Goal: Task Accomplishment & Management: Manage account settings

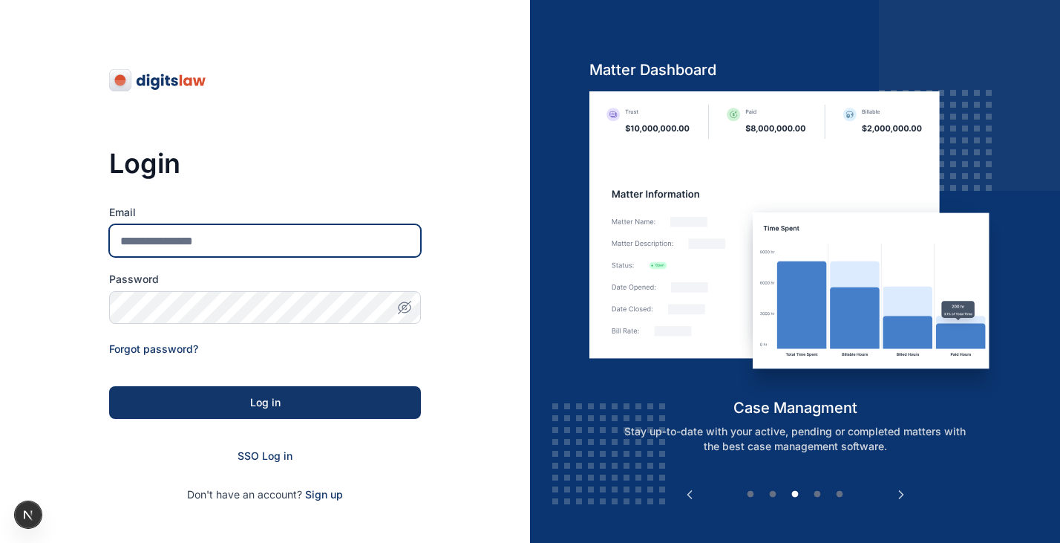
click at [254, 240] on input "Email" at bounding box center [265, 240] width 312 height 33
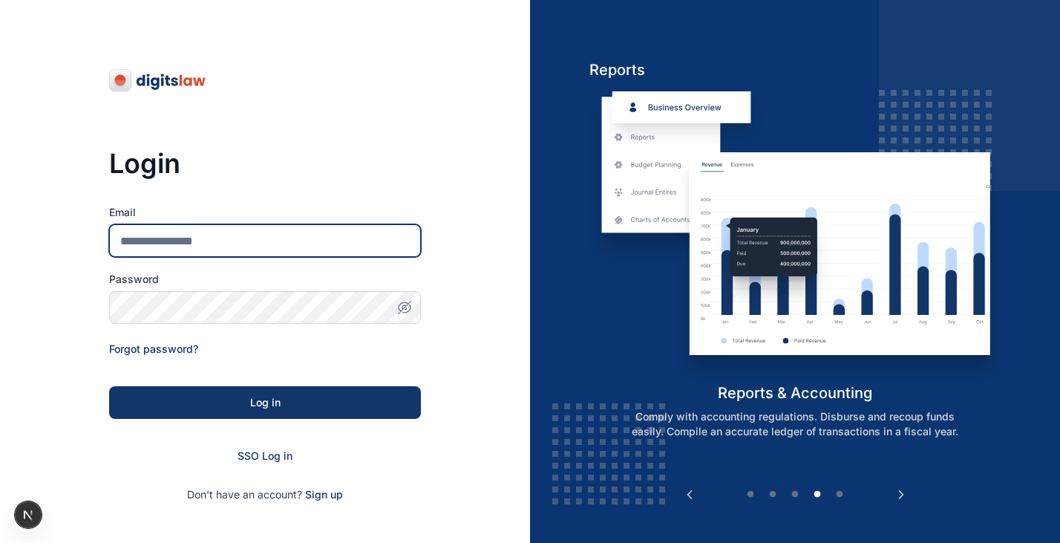
type input "**********"
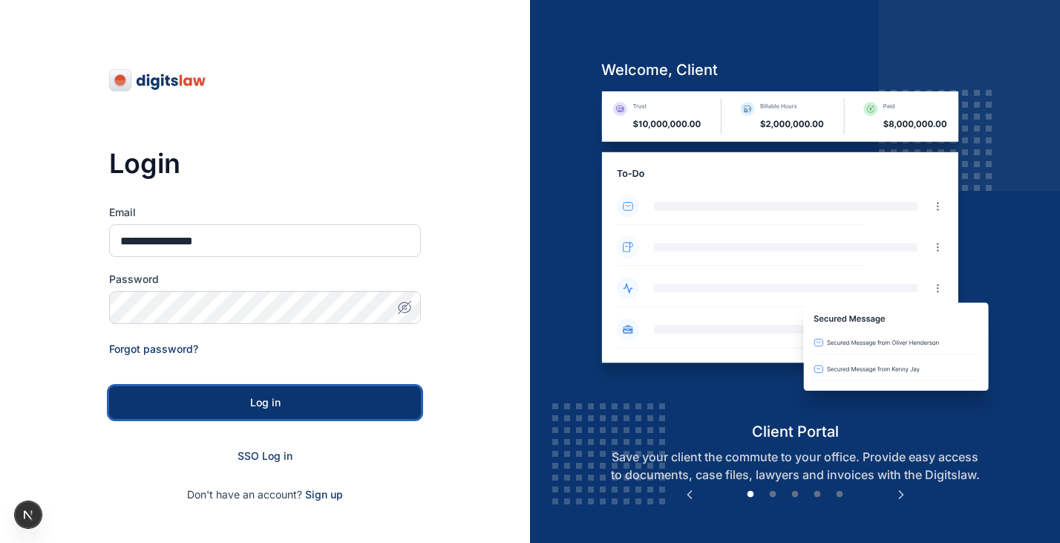
click at [334, 402] on div "Log in" at bounding box center [265, 402] width 264 height 15
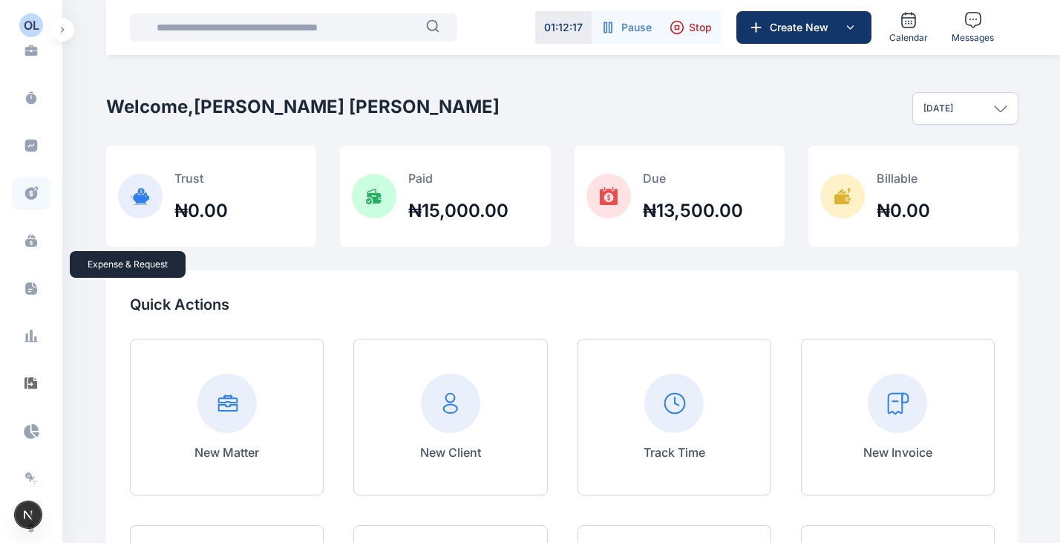
scroll to position [408, 0]
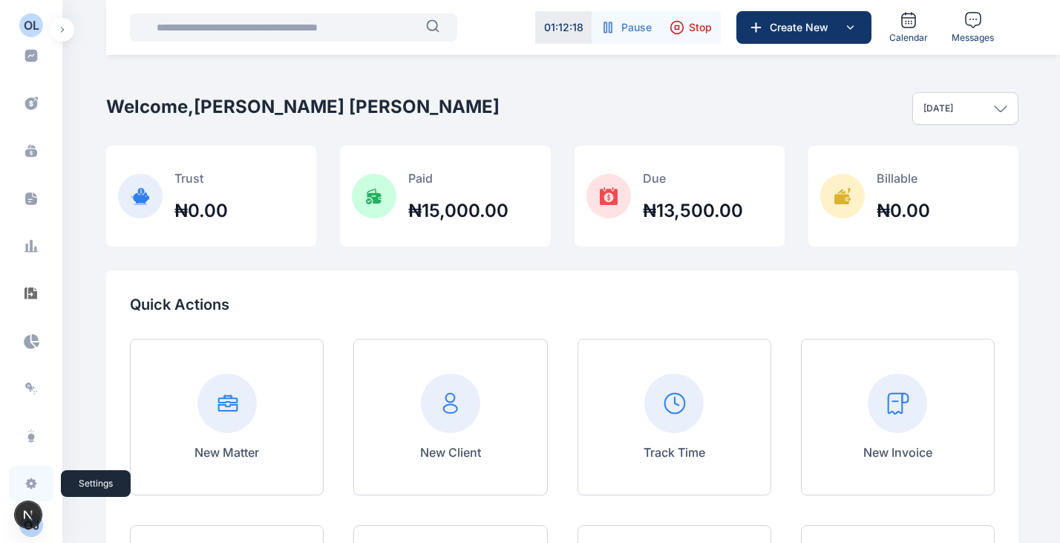
click at [27, 480] on icon at bounding box center [31, 483] width 11 height 11
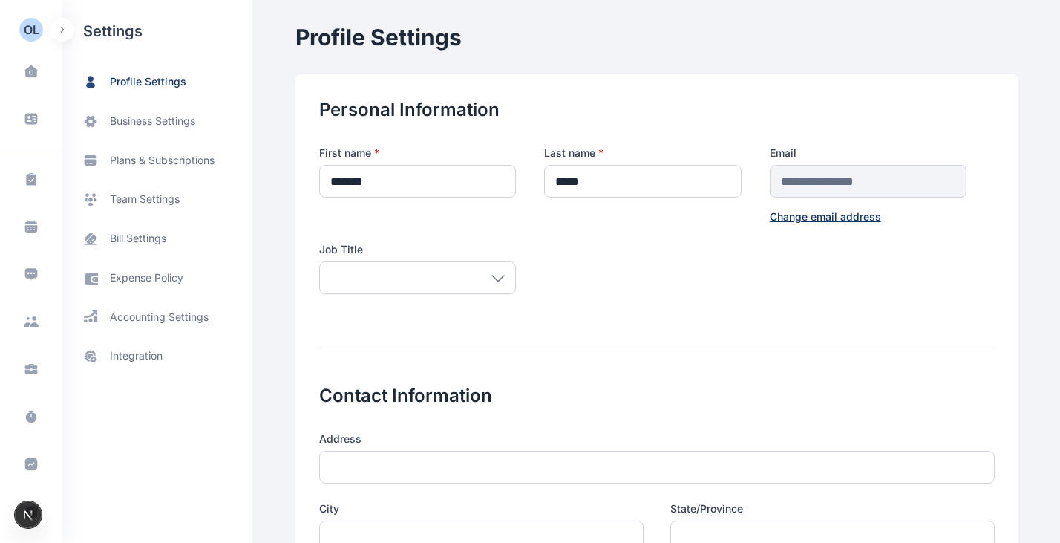
click at [171, 318] on span "accounting settings" at bounding box center [159, 317] width 99 height 15
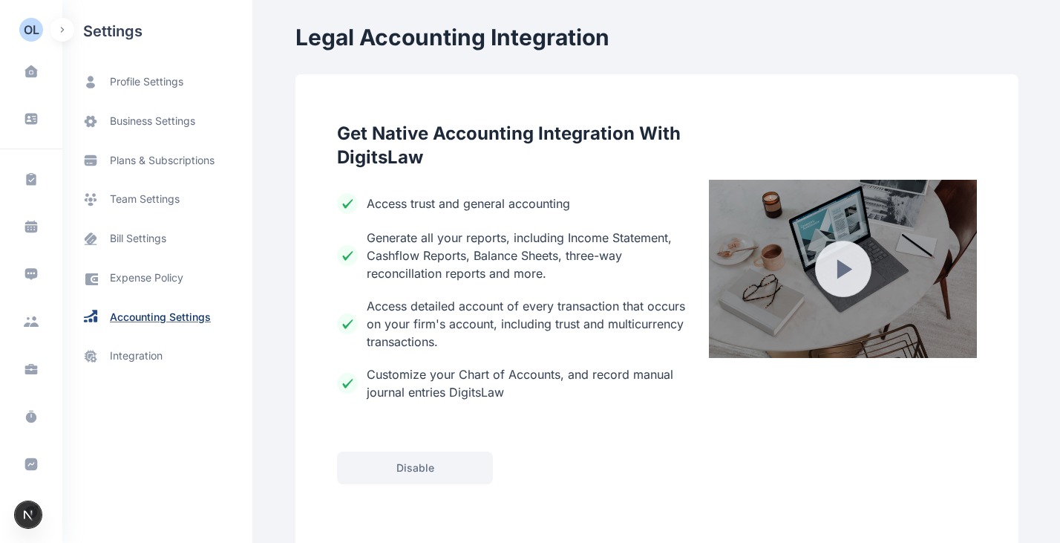
click at [144, 319] on span "accounting settings" at bounding box center [160, 317] width 101 height 15
click at [149, 237] on span "bill settings" at bounding box center [138, 239] width 56 height 16
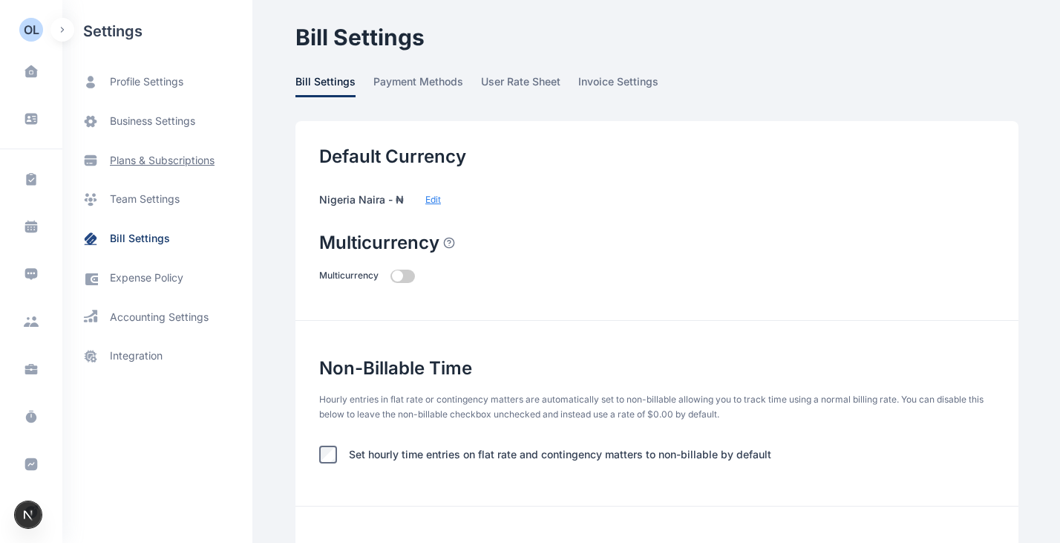
click at [157, 155] on span "plans & subscriptions" at bounding box center [162, 160] width 105 height 15
click at [140, 163] on span "plans & subscriptions" at bounding box center [162, 160] width 105 height 15
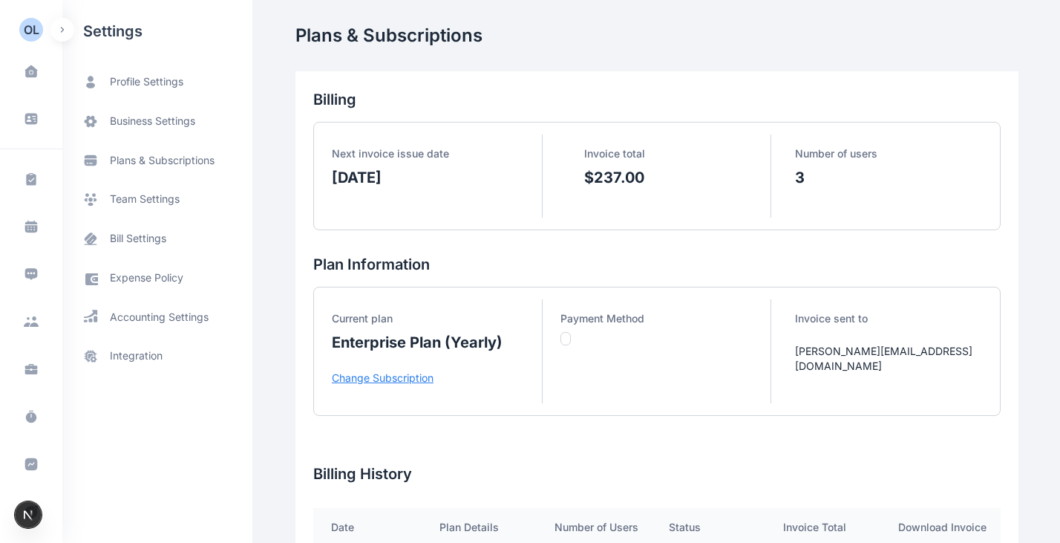
scroll to position [158, 0]
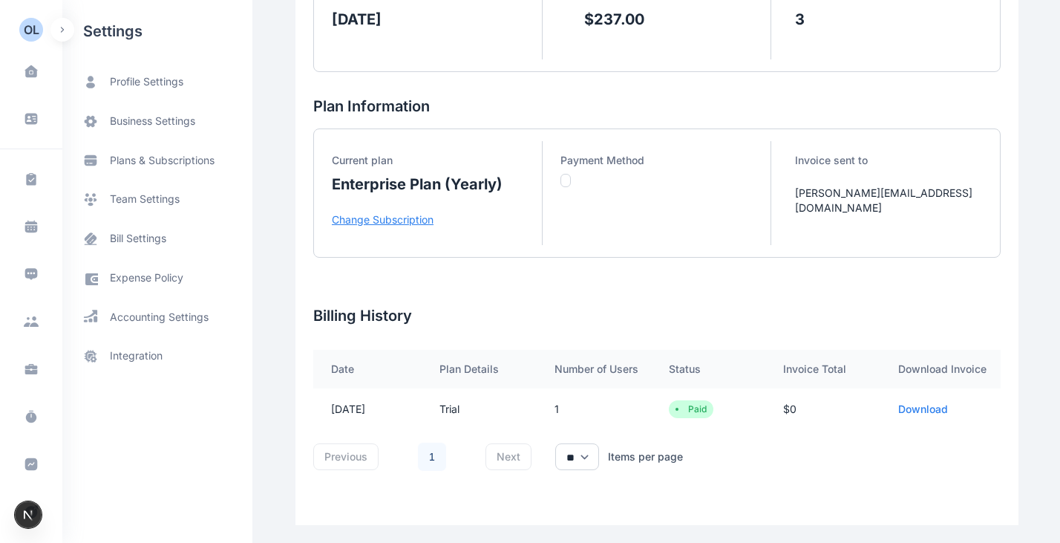
click at [381, 215] on p "Change Subscription" at bounding box center [437, 219] width 210 height 15
click at [385, 217] on p "Change Subscription" at bounding box center [437, 219] width 210 height 15
click at [395, 219] on p "Change Subscription" at bounding box center [437, 219] width 210 height 15
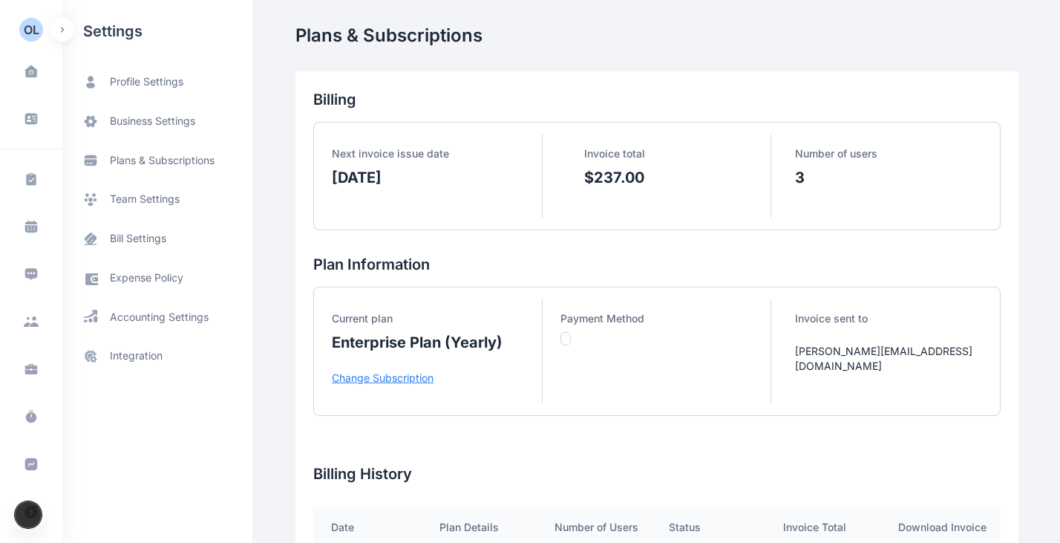
click at [377, 382] on p "Change Subscription" at bounding box center [437, 378] width 210 height 15
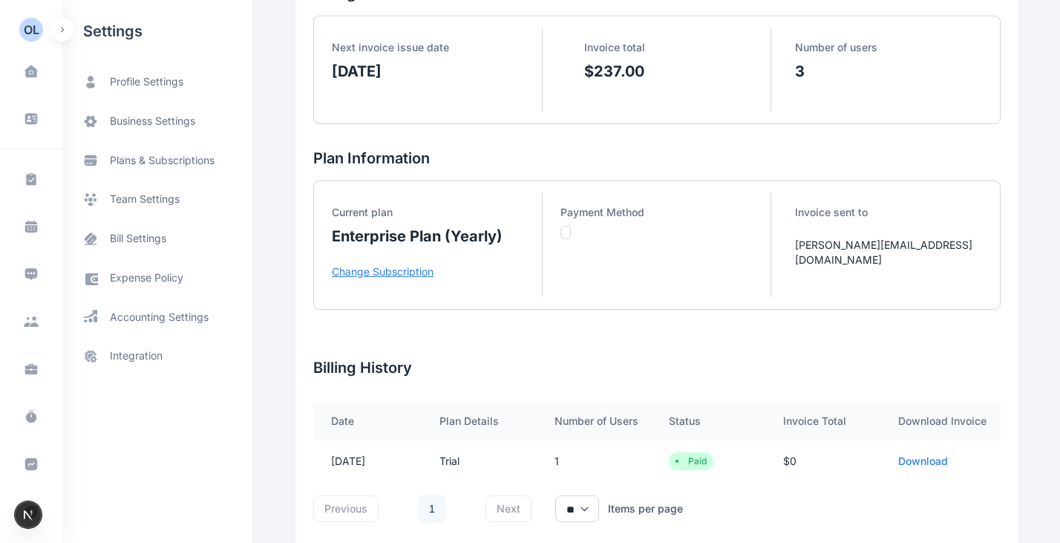
scroll to position [158, 0]
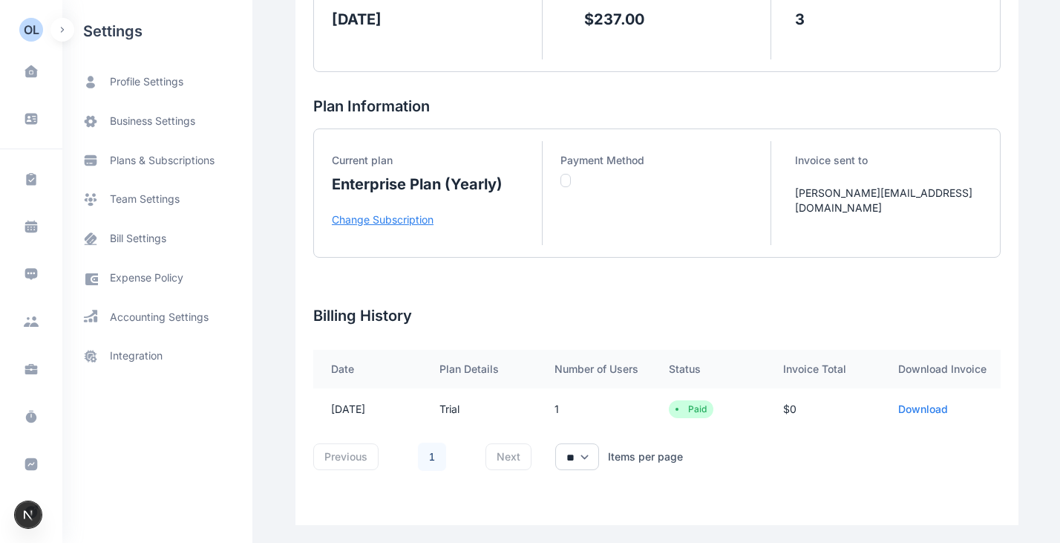
click at [395, 219] on p "Change Subscription" at bounding box center [437, 219] width 210 height 15
click at [368, 221] on p "Change Subscription" at bounding box center [437, 219] width 210 height 15
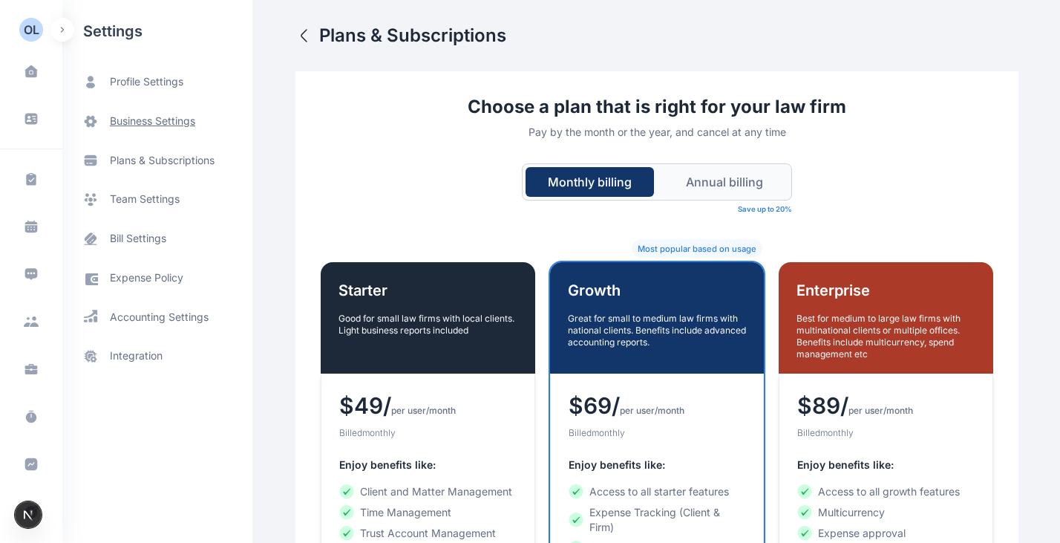
click at [169, 118] on span "business settings" at bounding box center [152, 122] width 85 height 16
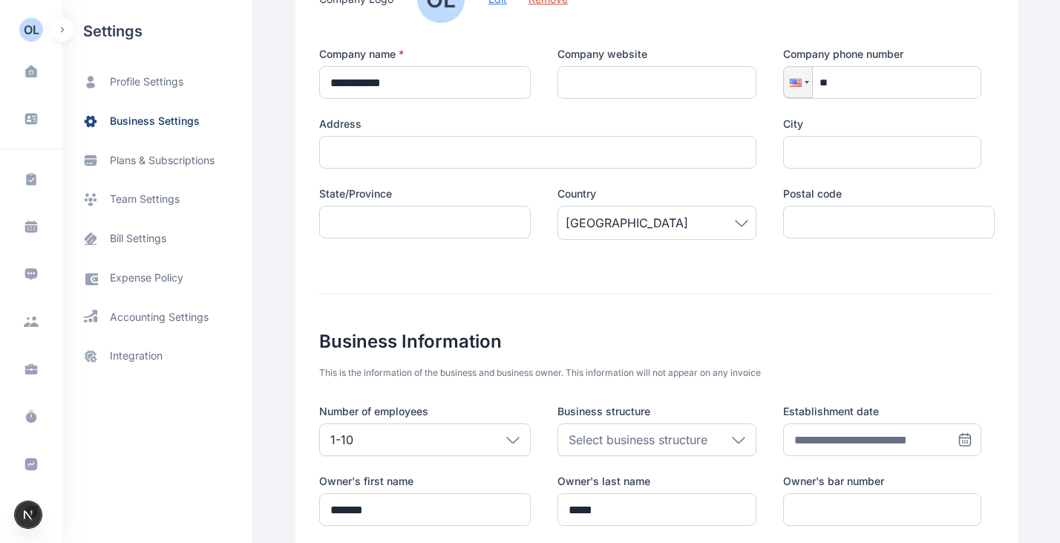
scroll to position [68, 0]
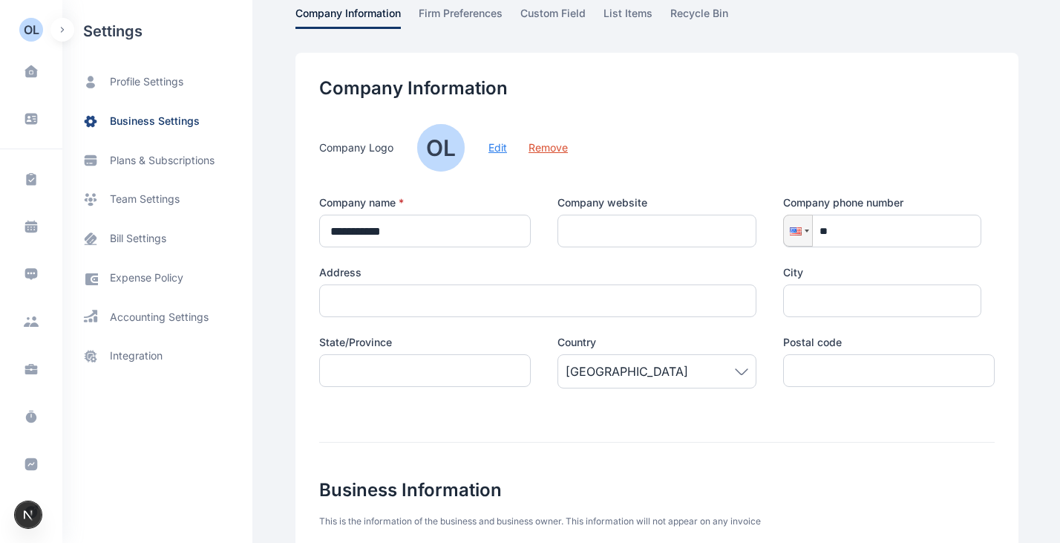
click at [489, 149] on button "Edit" at bounding box center [498, 147] width 19 height 15
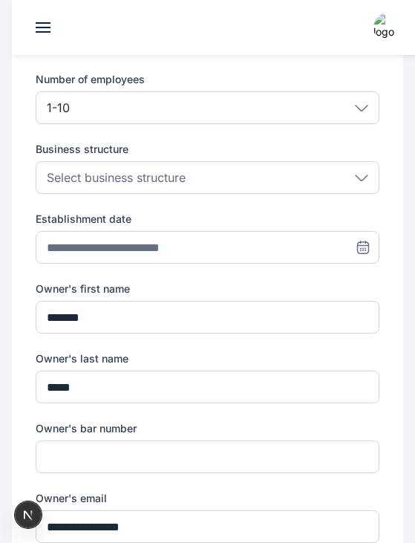
scroll to position [1296, 0]
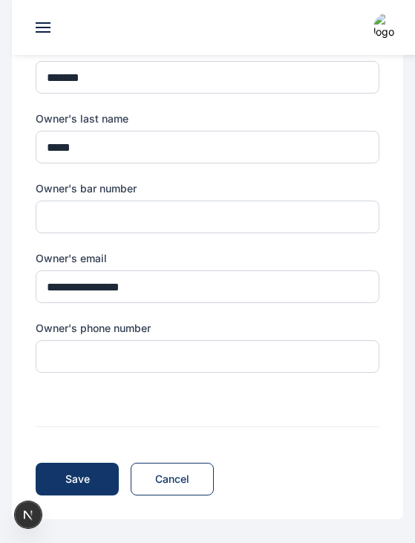
click at [79, 486] on span "Save" at bounding box center [77, 479] width 25 height 15
